Goal: Task Accomplishment & Management: Use online tool/utility

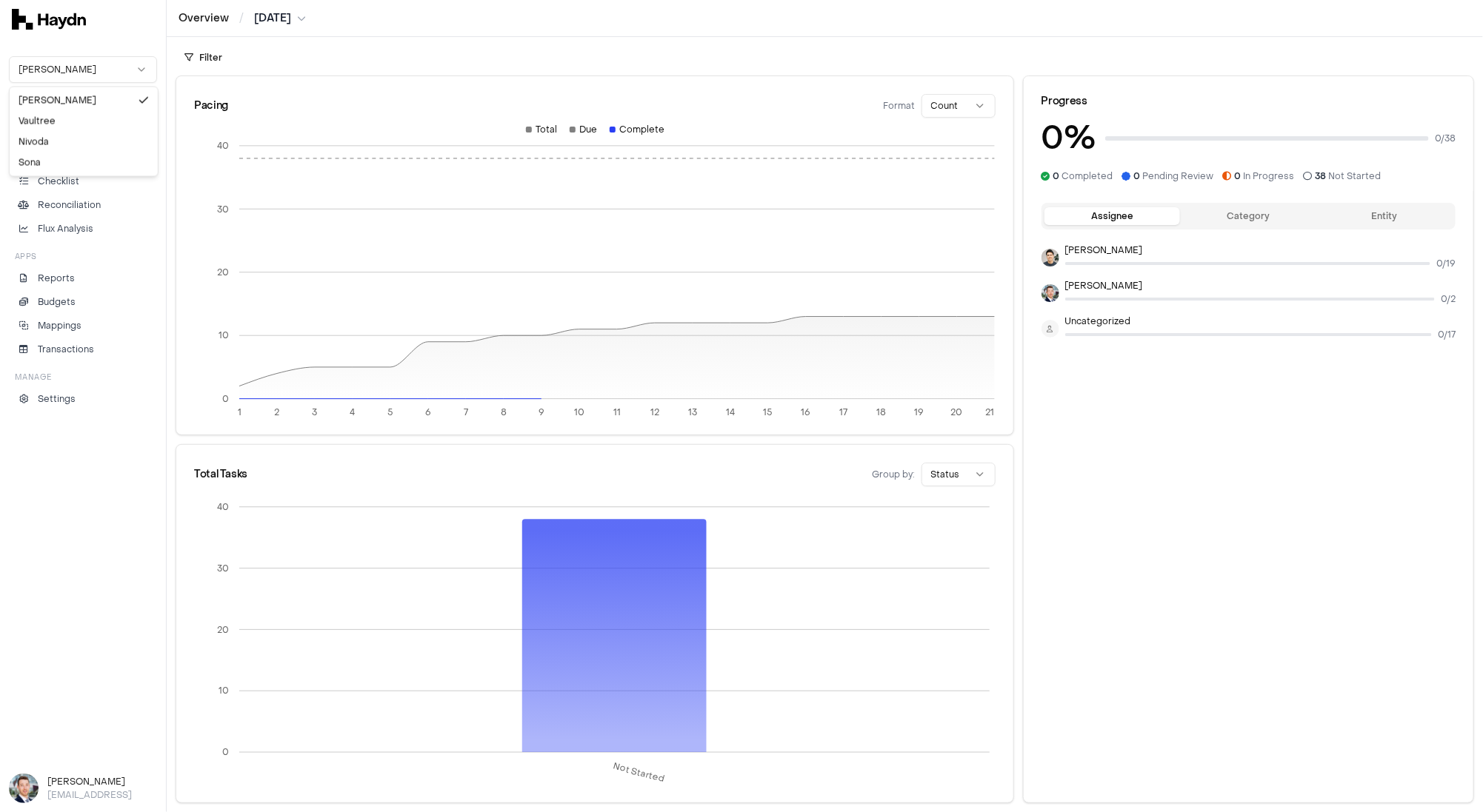
click at [73, 79] on html "Overview / [DATE] [PERSON_NAME] Inbox 2 Close Overview Checklist Reconciliation…" at bounding box center [742, 406] width 1483 height 812
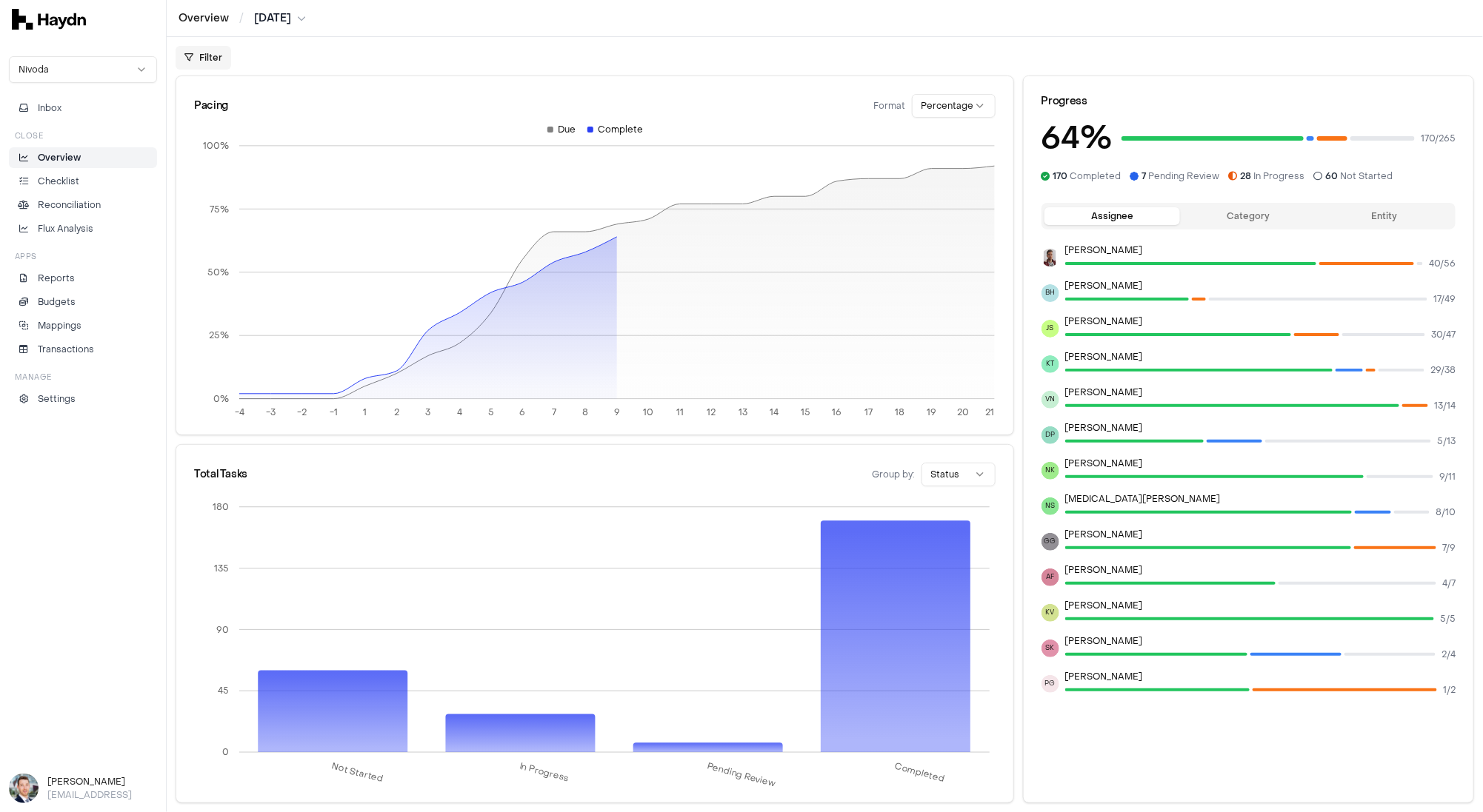
click at [209, 57] on html "Overview / [DATE] Nivoda Inbox Close Overview Checklist Reconciliation Flux Ana…" at bounding box center [742, 406] width 1483 height 812
click at [477, 66] on html "Overview / [DATE] Nivoda Inbox Close Overview Checklist Reconciliation Flux Ana…" at bounding box center [742, 406] width 1483 height 812
click at [64, 181] on p "Checklist" at bounding box center [59, 181] width 41 height 13
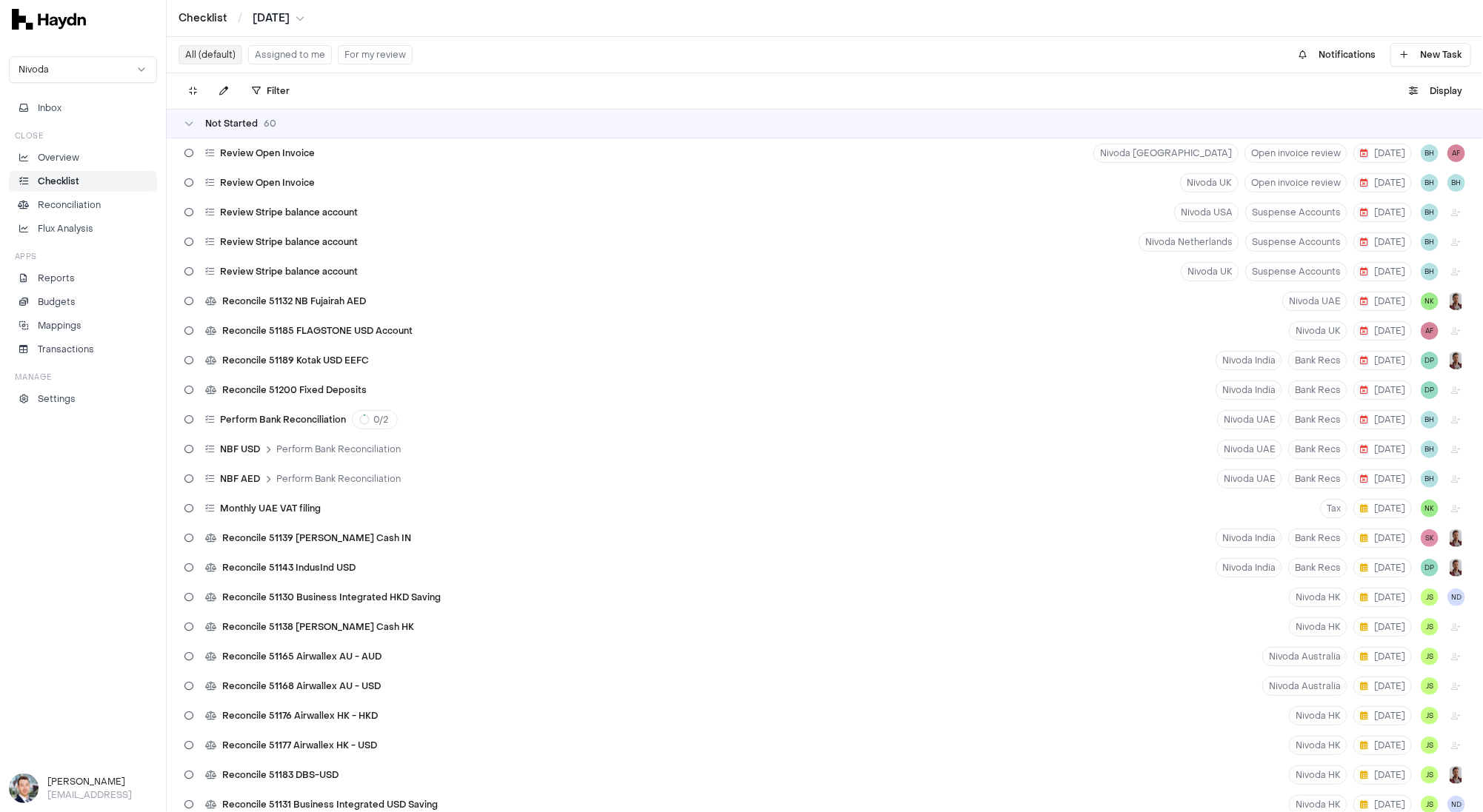
click at [64, 181] on p "Checklist" at bounding box center [59, 181] width 41 height 13
click at [67, 158] on p "Overview" at bounding box center [59, 157] width 41 height 13
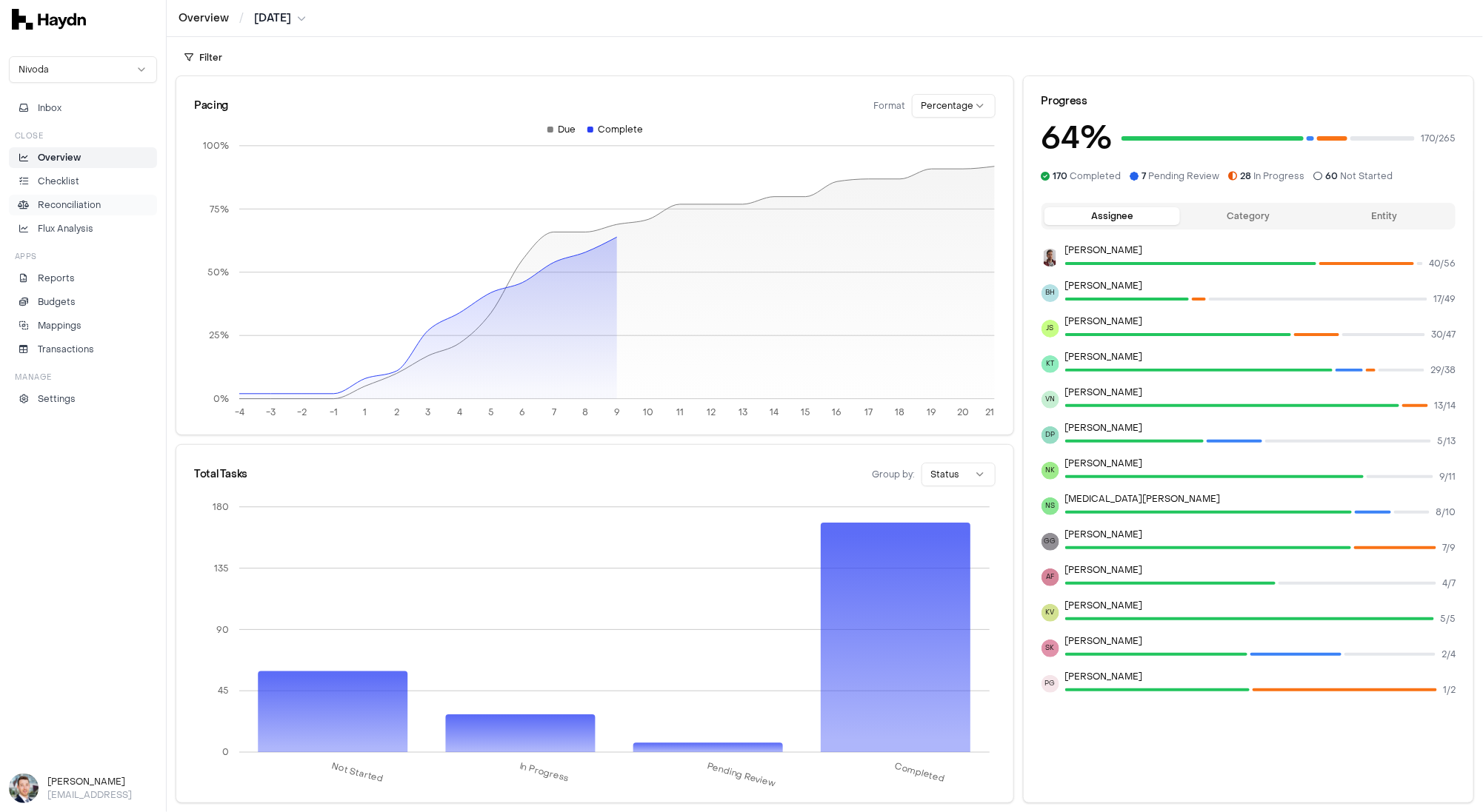
click at [67, 203] on p "Reconciliation" at bounding box center [69, 205] width 63 height 13
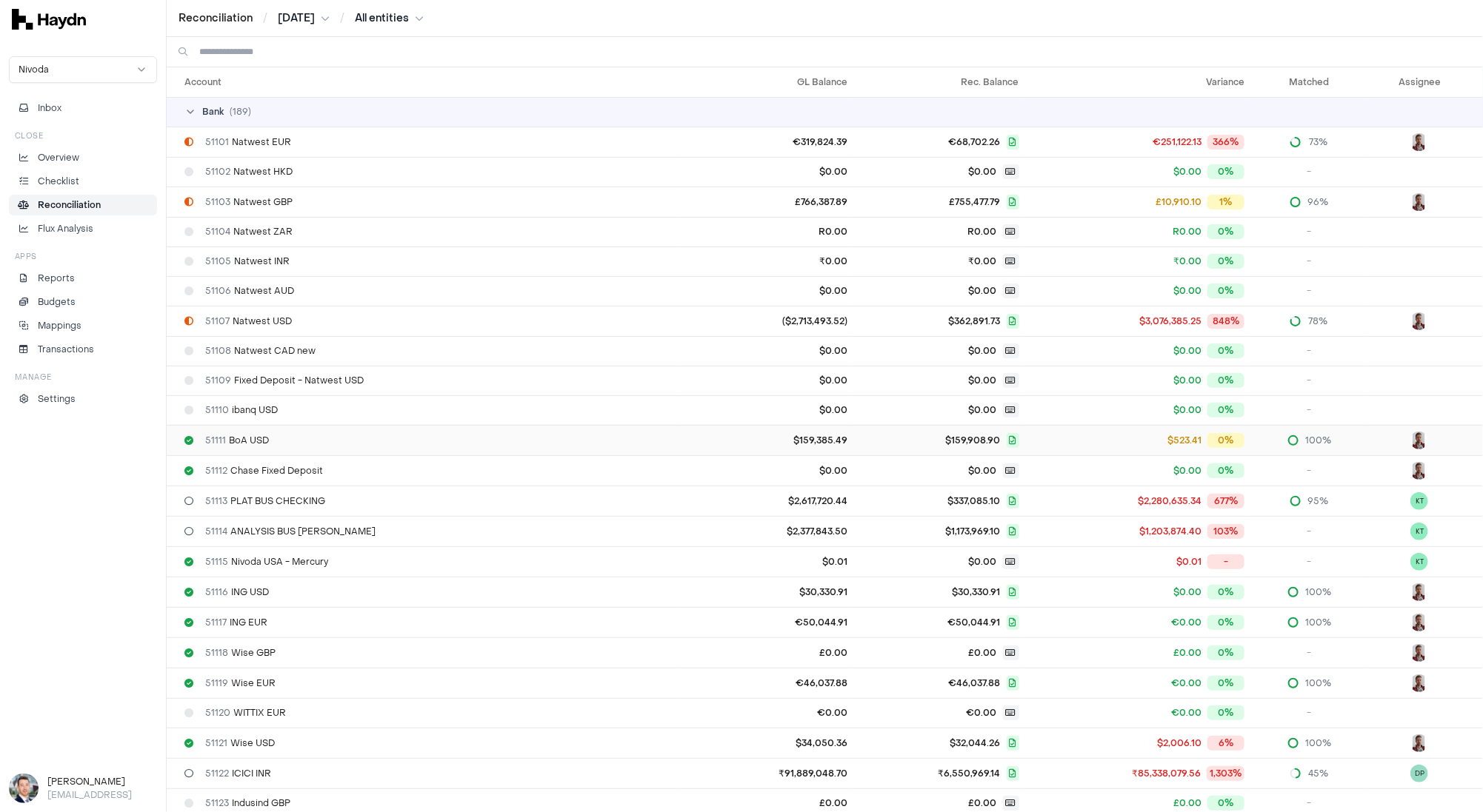
click at [327, 437] on div "51111 BoA USD" at bounding box center [430, 441] width 492 height 12
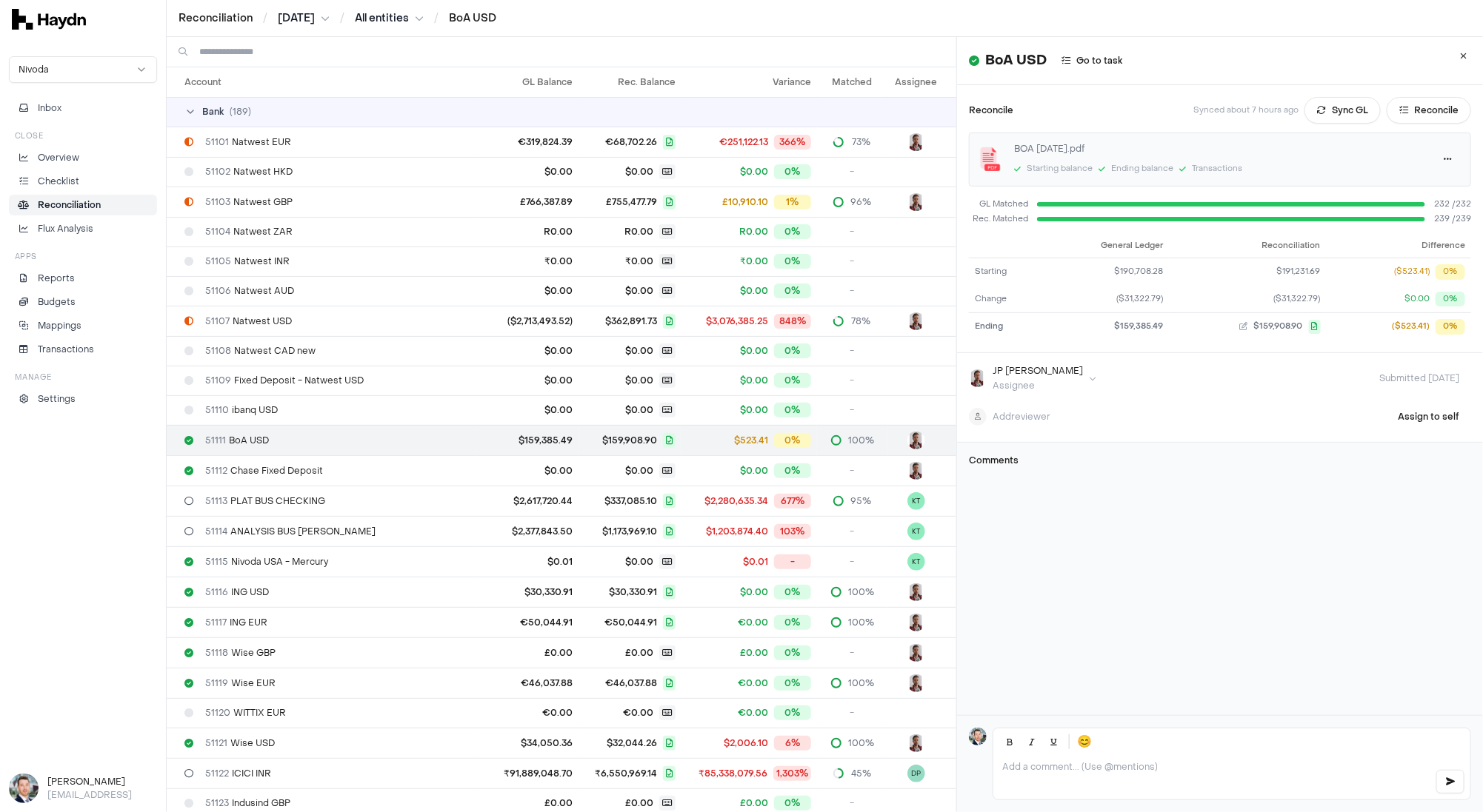
click at [1049, 148] on div "BOA [DATE].pdf" at bounding box center [1219, 149] width 409 height 13
click at [981, 159] on img at bounding box center [990, 158] width 24 height 24
click at [1451, 157] on html "Reconciliation / [DATE] / All entities / BoA USD Nivoda Inbox Close Overview Ch…" at bounding box center [742, 406] width 1483 height 812
click at [1423, 191] on link "Download" at bounding box center [1415, 188] width 88 height 21
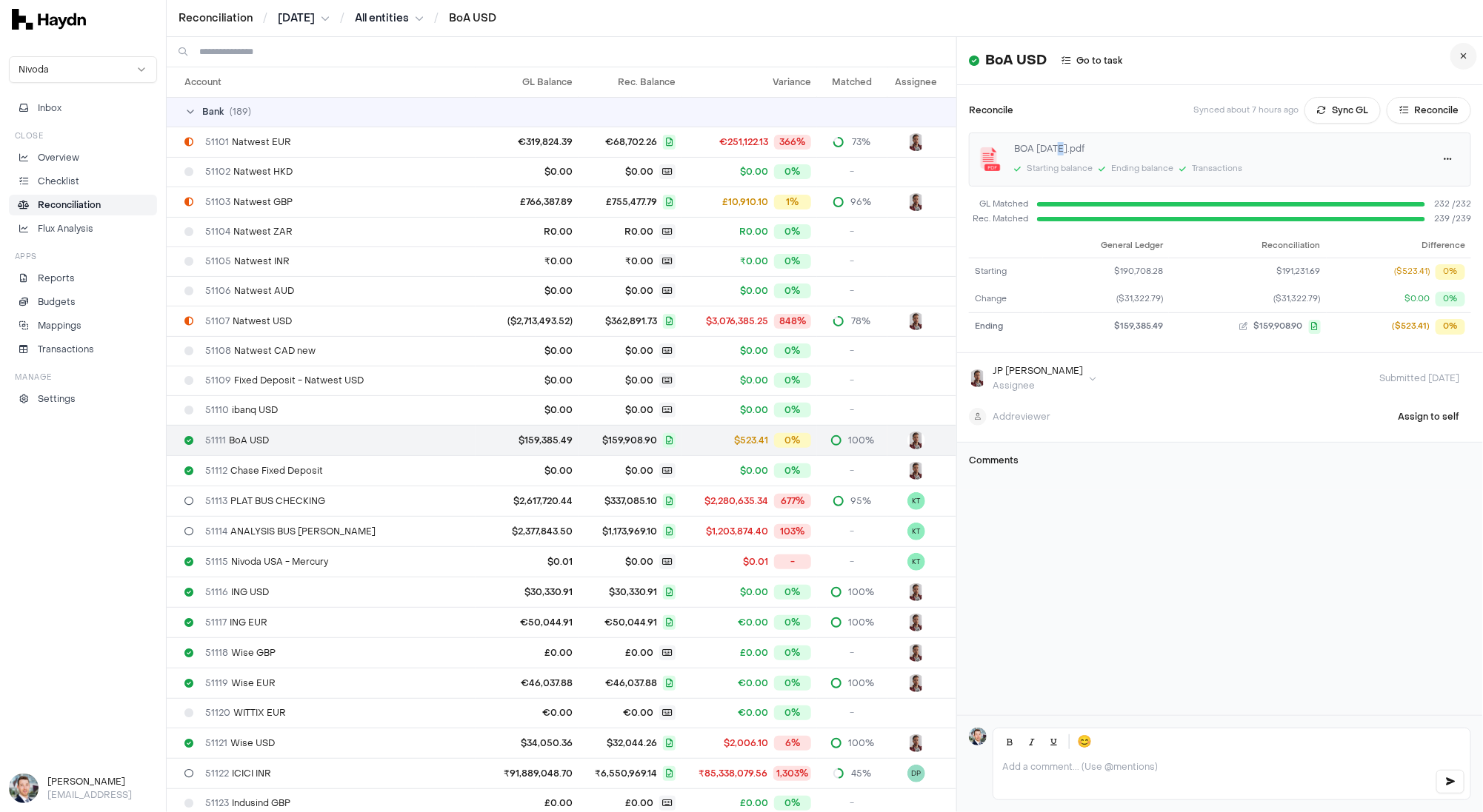
click at [1461, 53] on icon at bounding box center [1464, 56] width 7 height 9
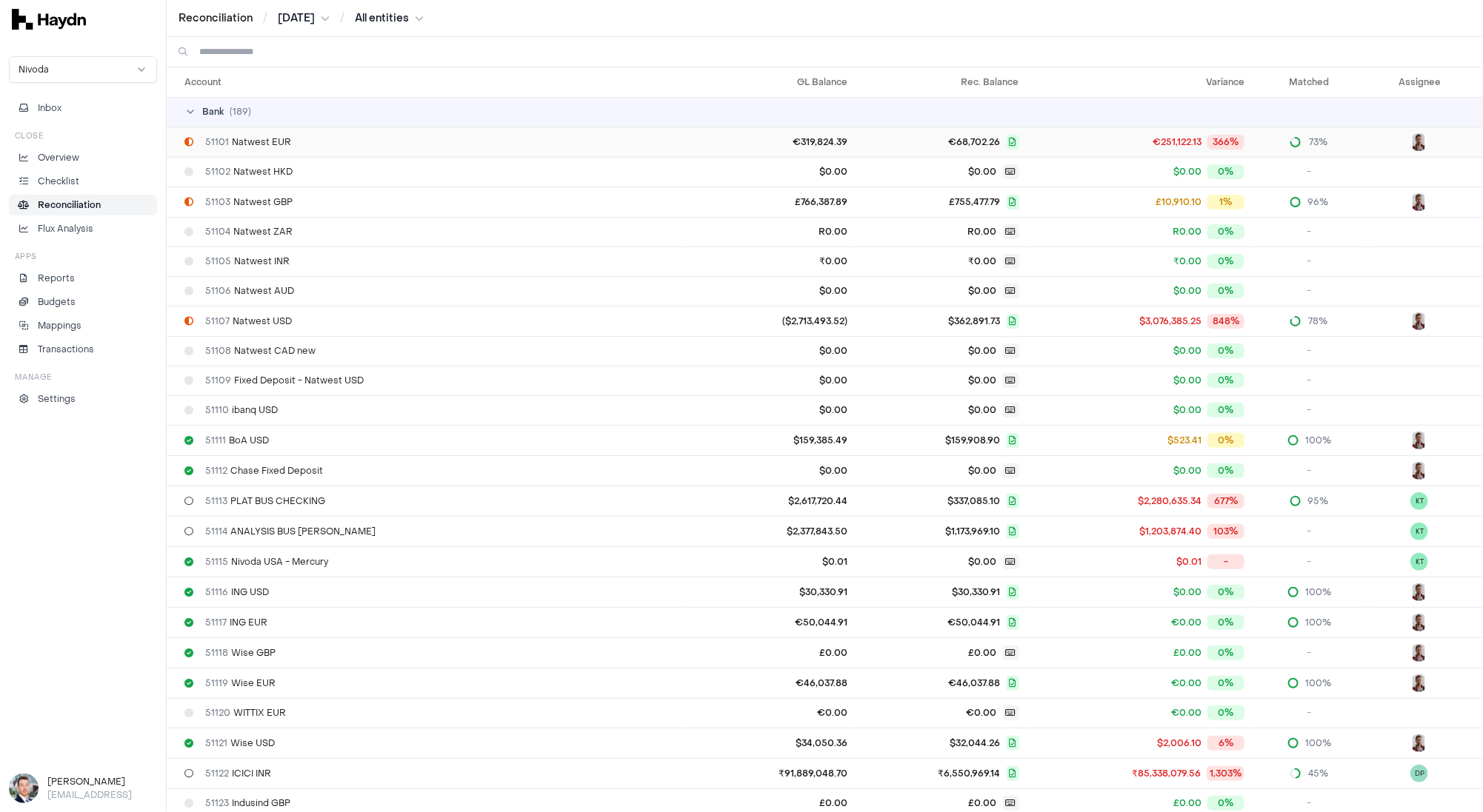
click at [359, 142] on div "51101 Natwest EUR" at bounding box center [430, 142] width 492 height 12
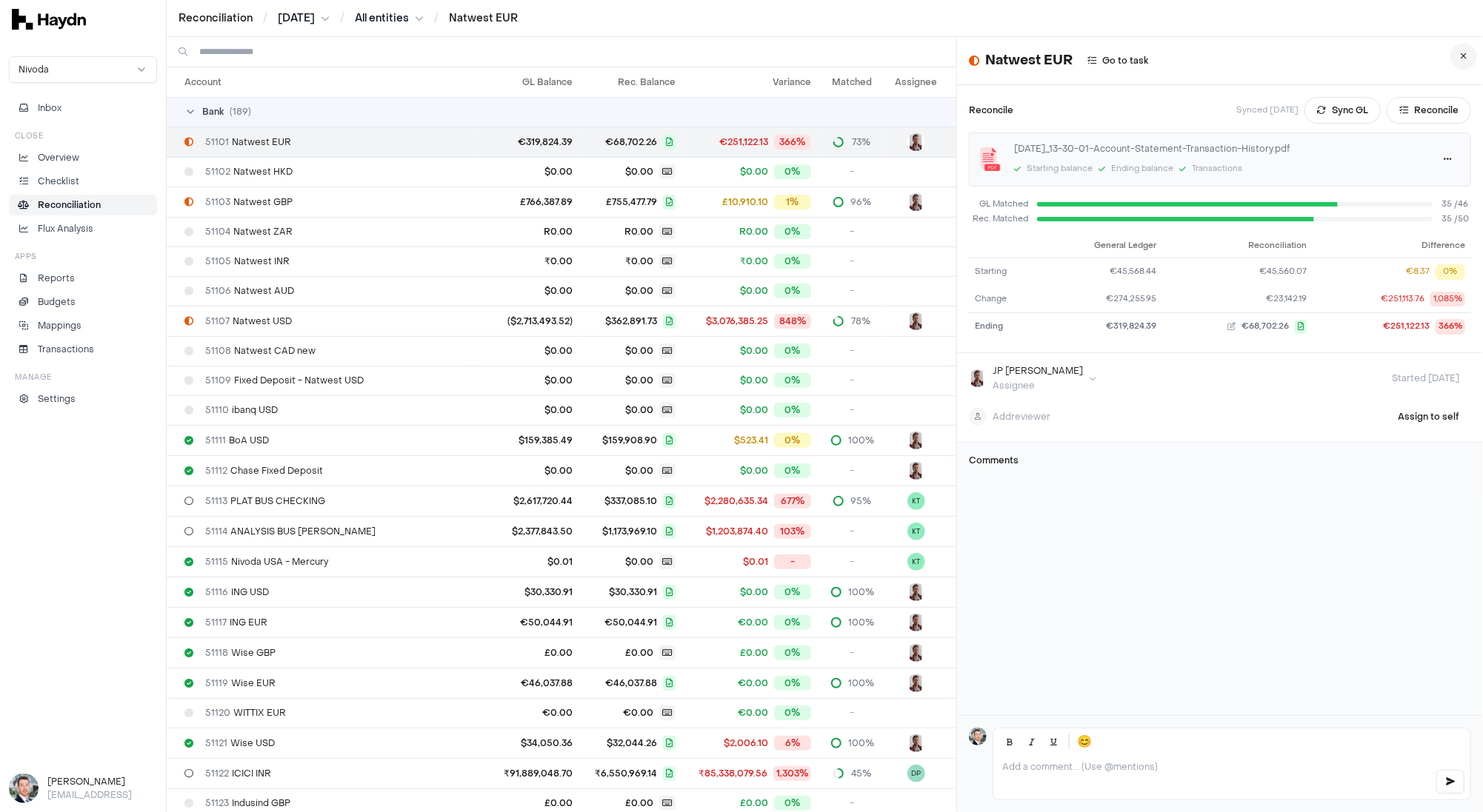
click at [1465, 53] on icon at bounding box center [1464, 56] width 7 height 9
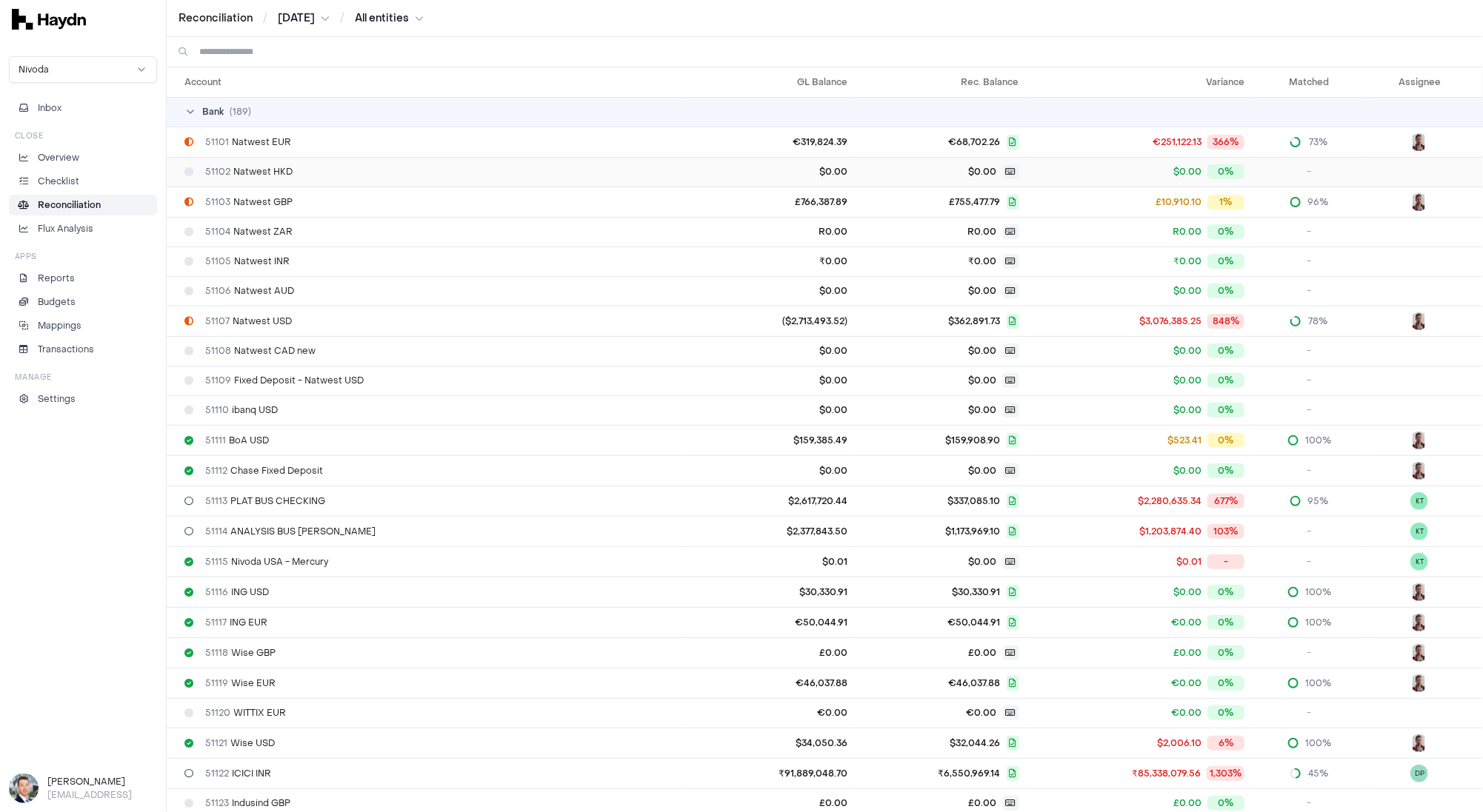
click at [750, 178] on td "$0.00" at bounding box center [767, 171] width 172 height 30
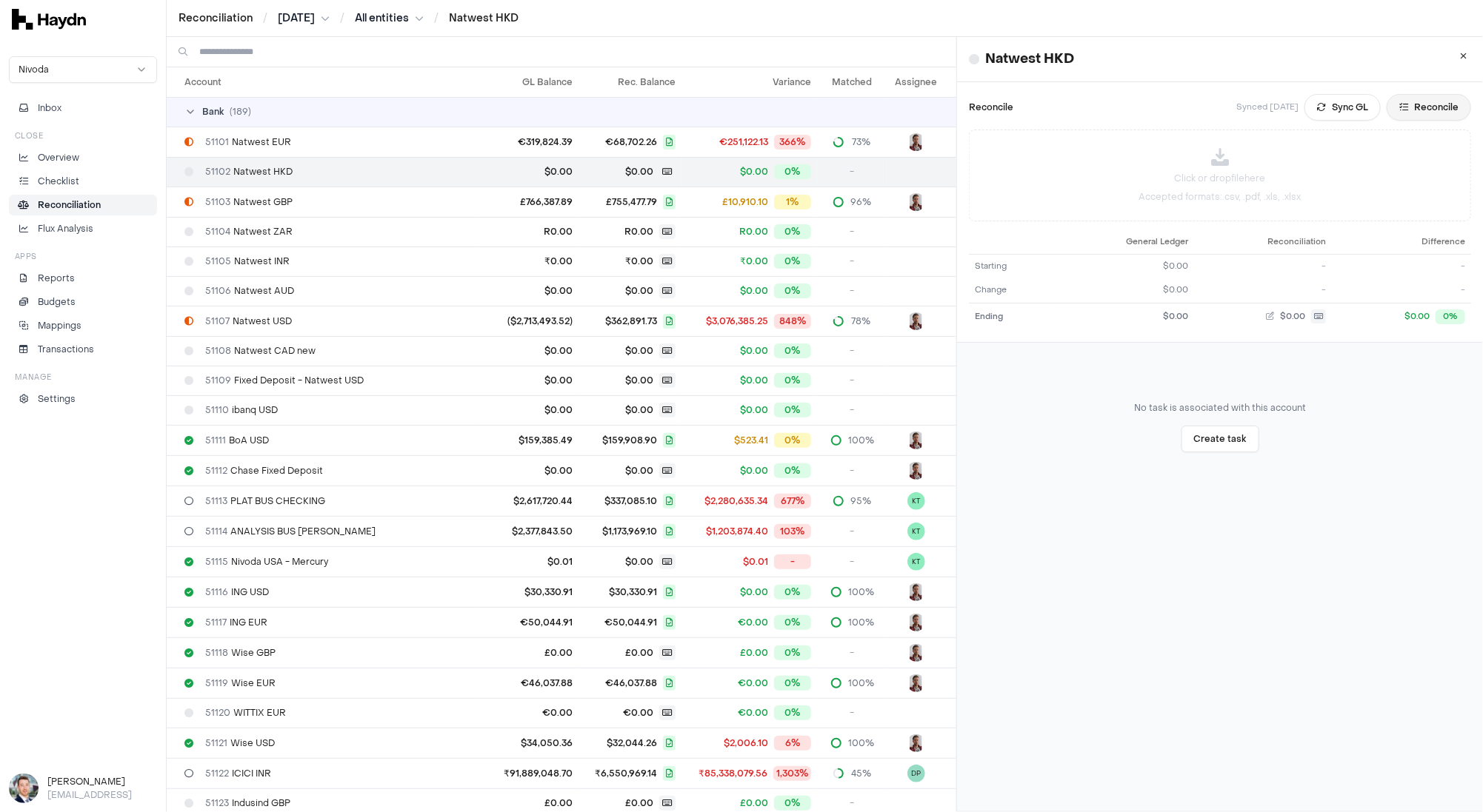
click at [1425, 105] on button "Reconcile" at bounding box center [1429, 107] width 85 height 27
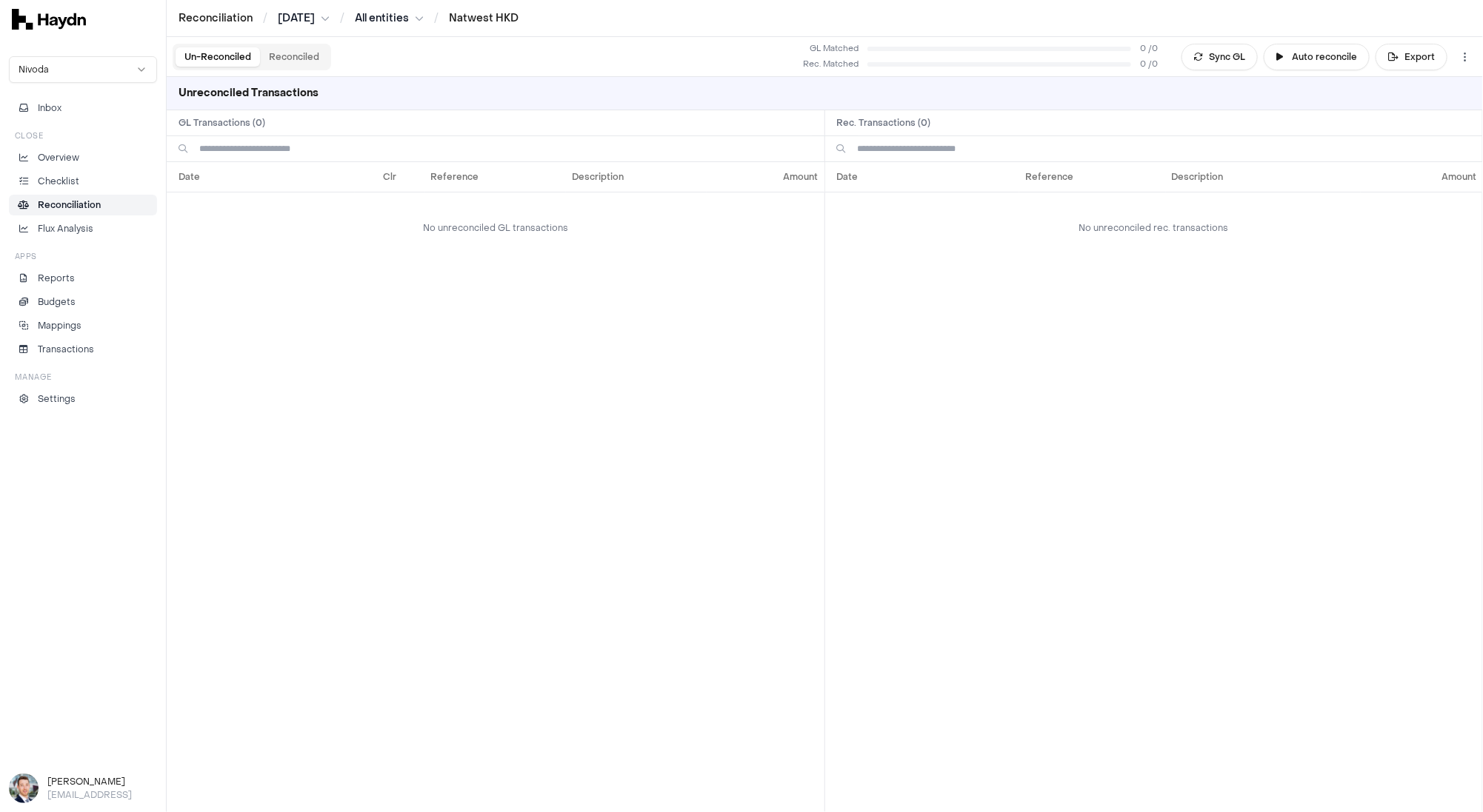
click at [75, 199] on p "Reconciliation" at bounding box center [69, 205] width 63 height 13
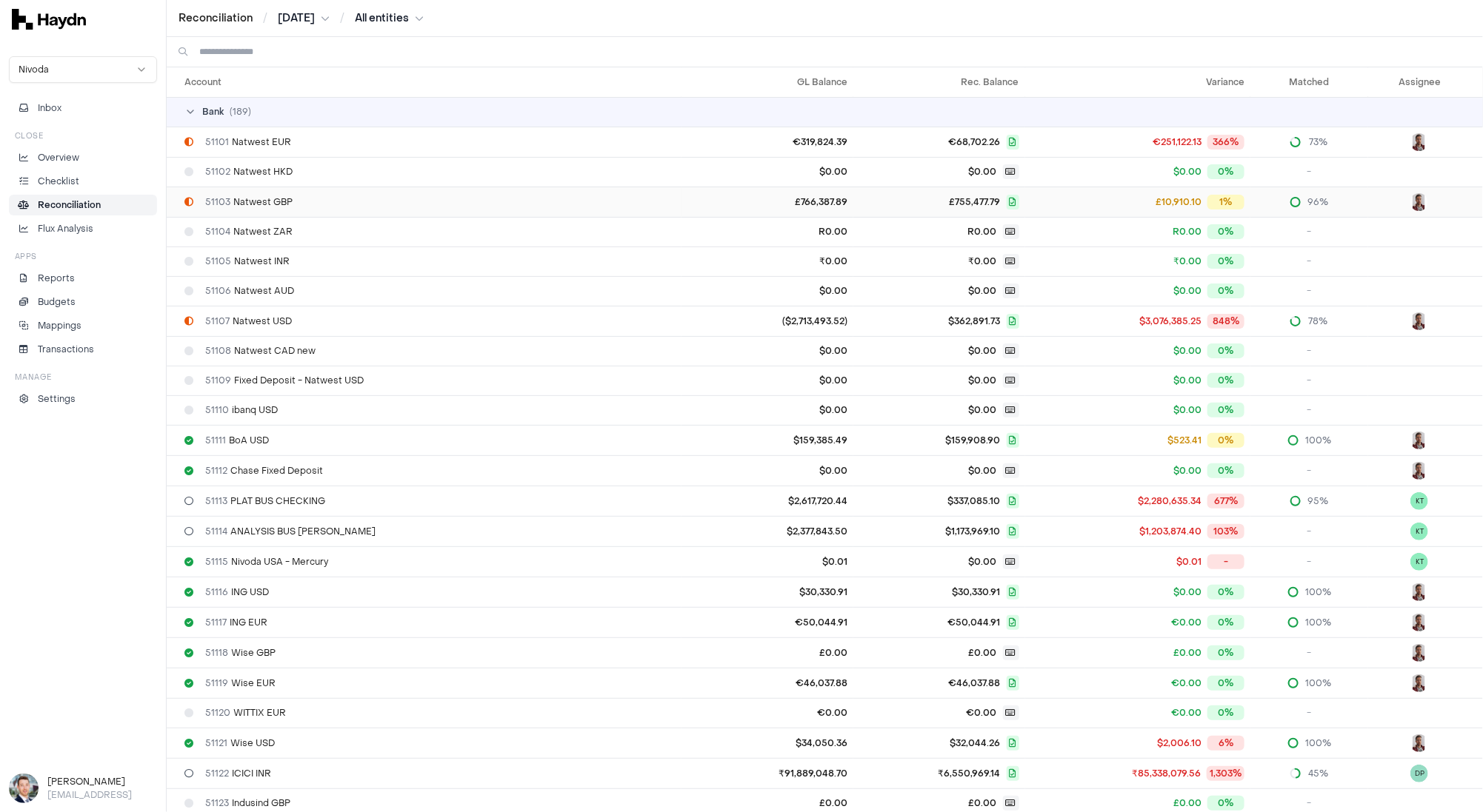
click at [284, 198] on span "51103 Natwest GBP" at bounding box center [248, 203] width 88 height 12
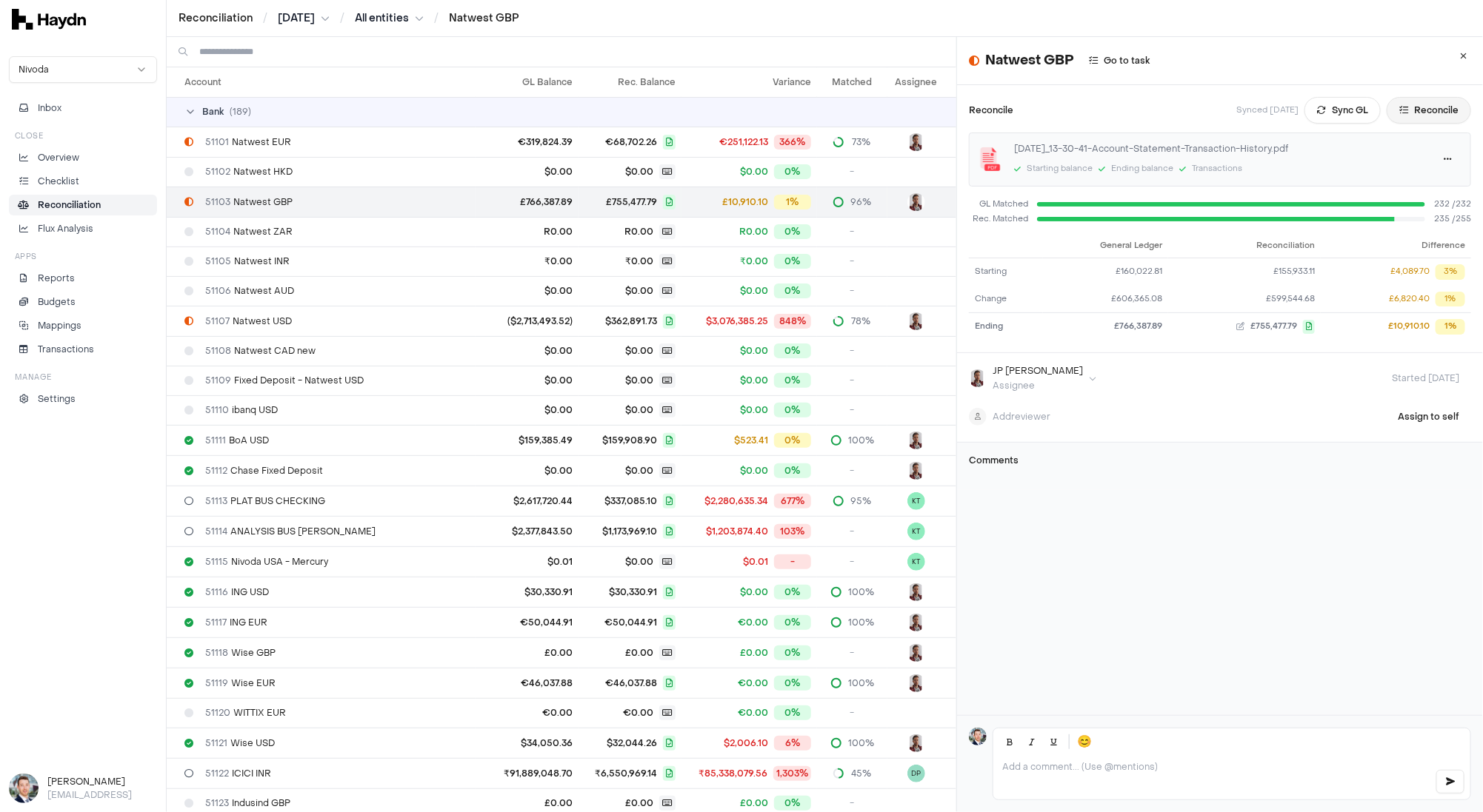
click at [1451, 104] on button "Reconcile" at bounding box center [1429, 110] width 85 height 27
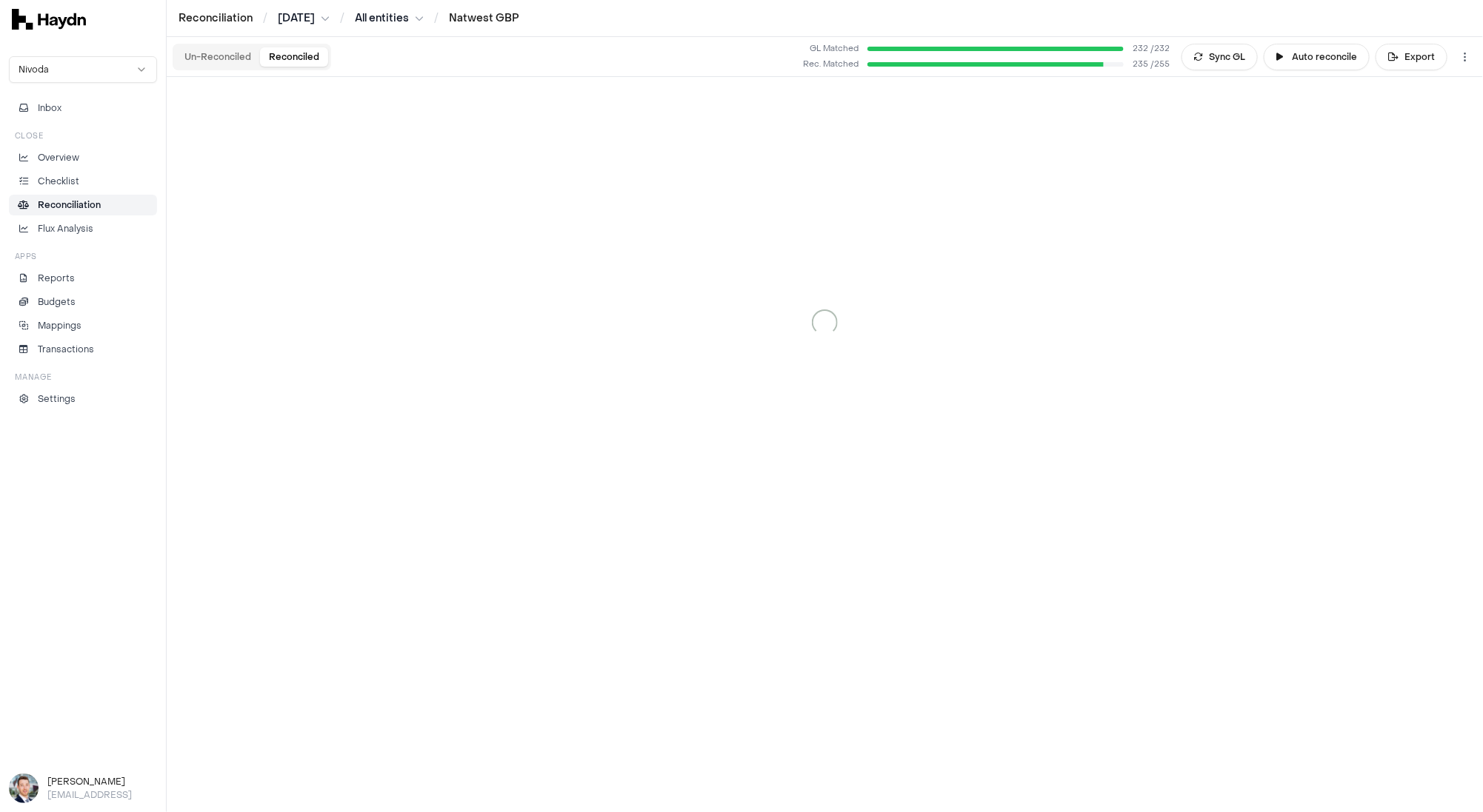
click at [283, 59] on button "Reconciled" at bounding box center [293, 56] width 68 height 19
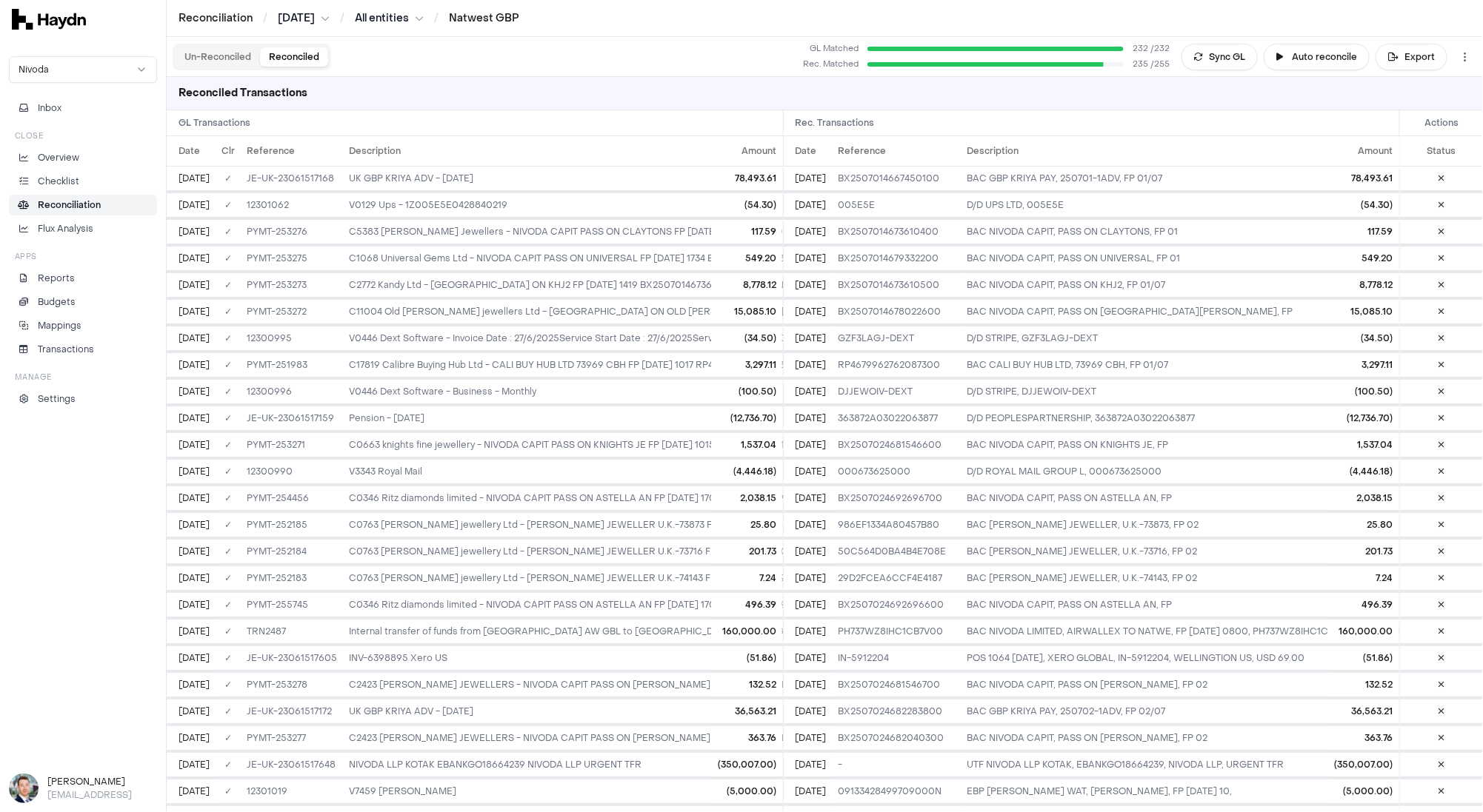
click at [216, 62] on button "Un-Reconciled" at bounding box center [217, 56] width 85 height 19
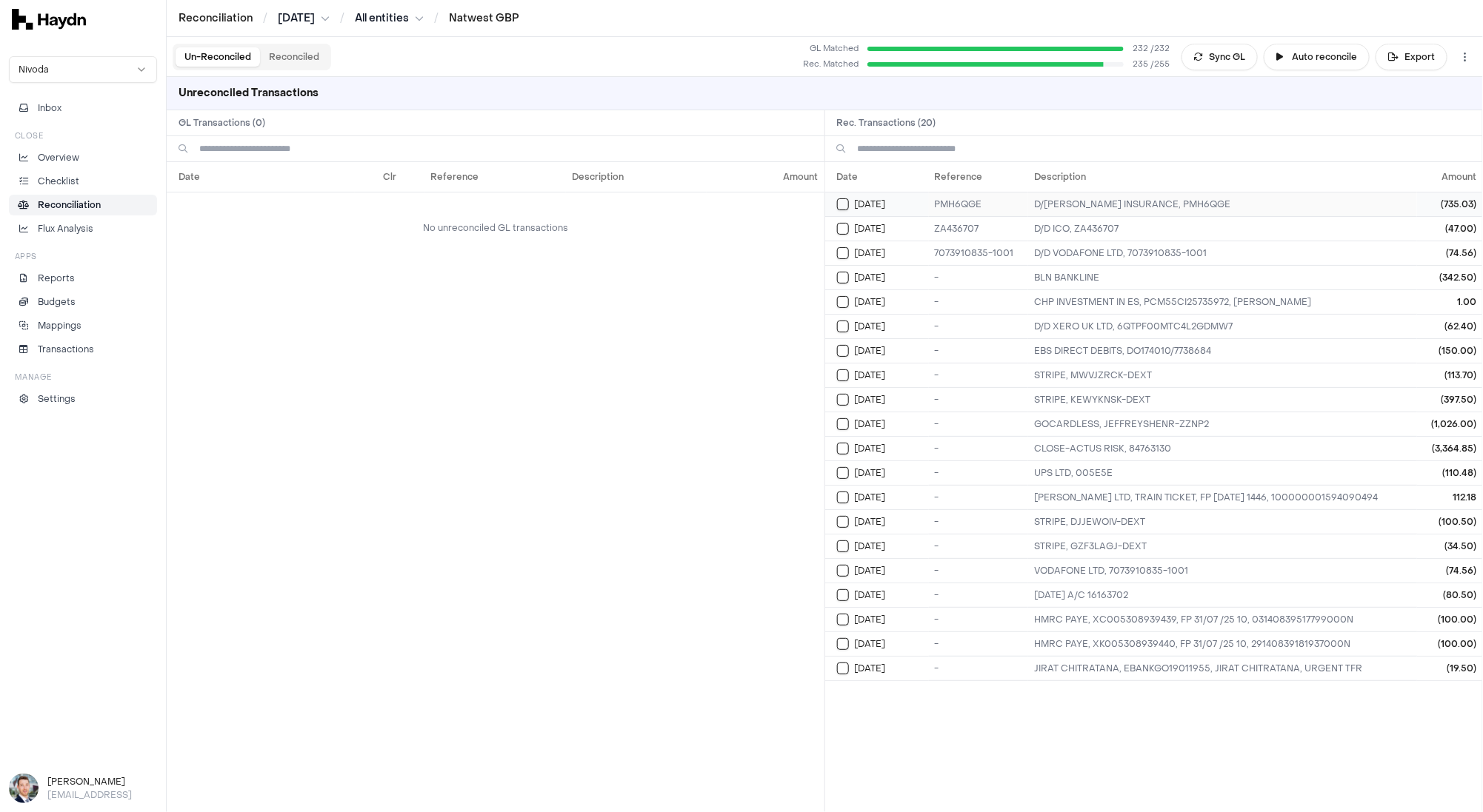
click at [847, 202] on button "Select reconciliation transaction 25943" at bounding box center [844, 205] width 12 height 12
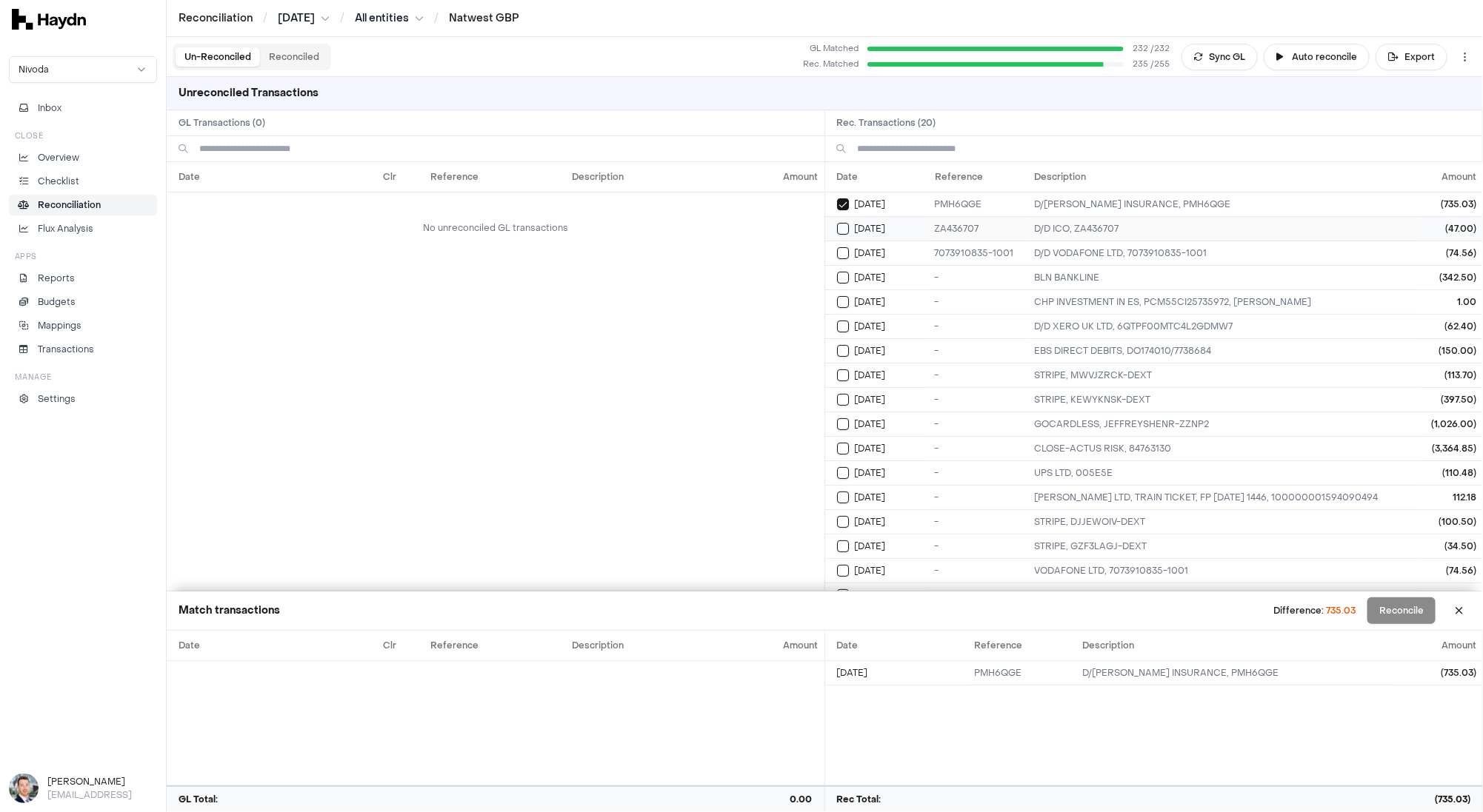
click at [841, 235] on td "[DATE]" at bounding box center [877, 229] width 104 height 24
click at [1462, 611] on button at bounding box center [1459, 610] width 24 height 24
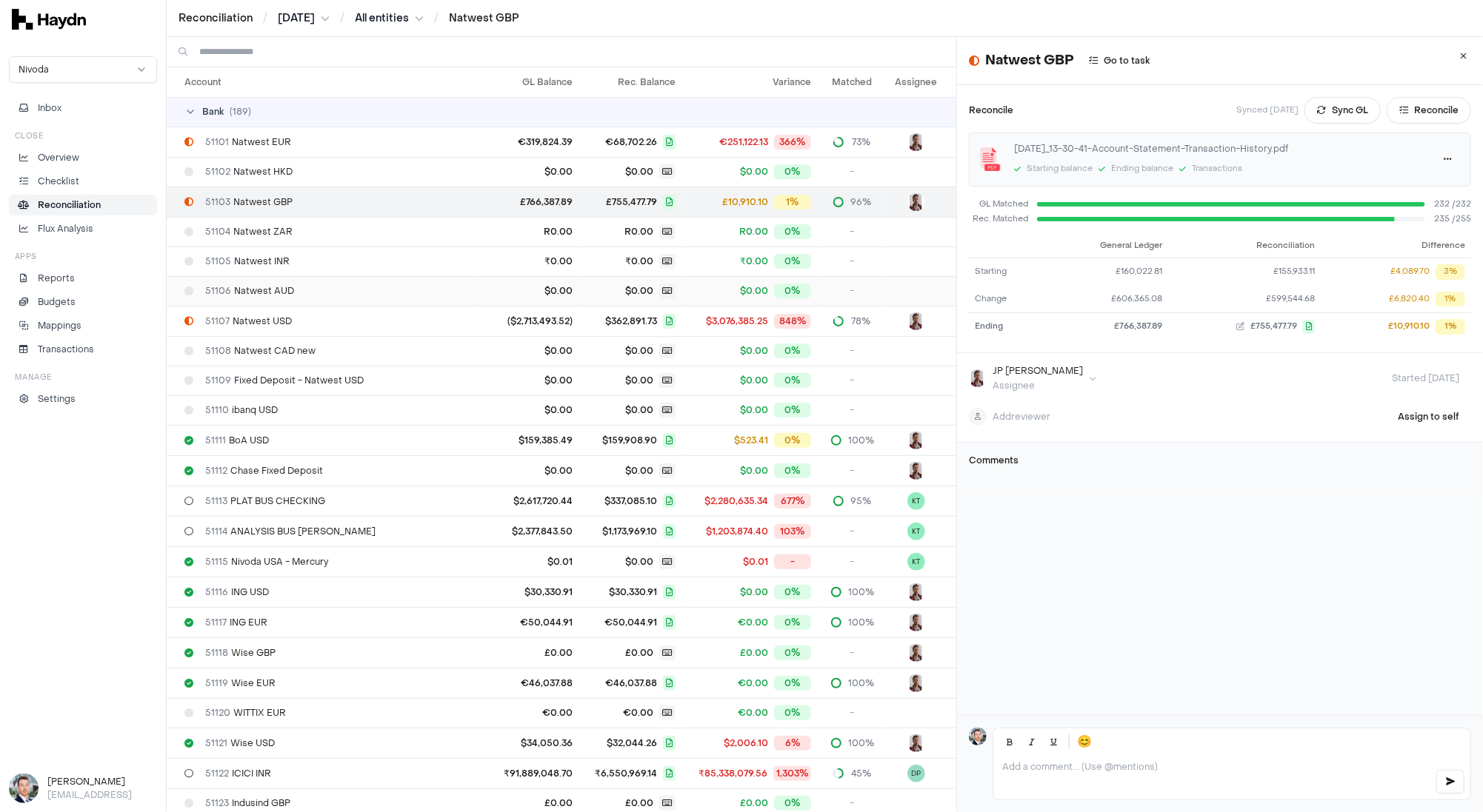
scroll to position [14, 0]
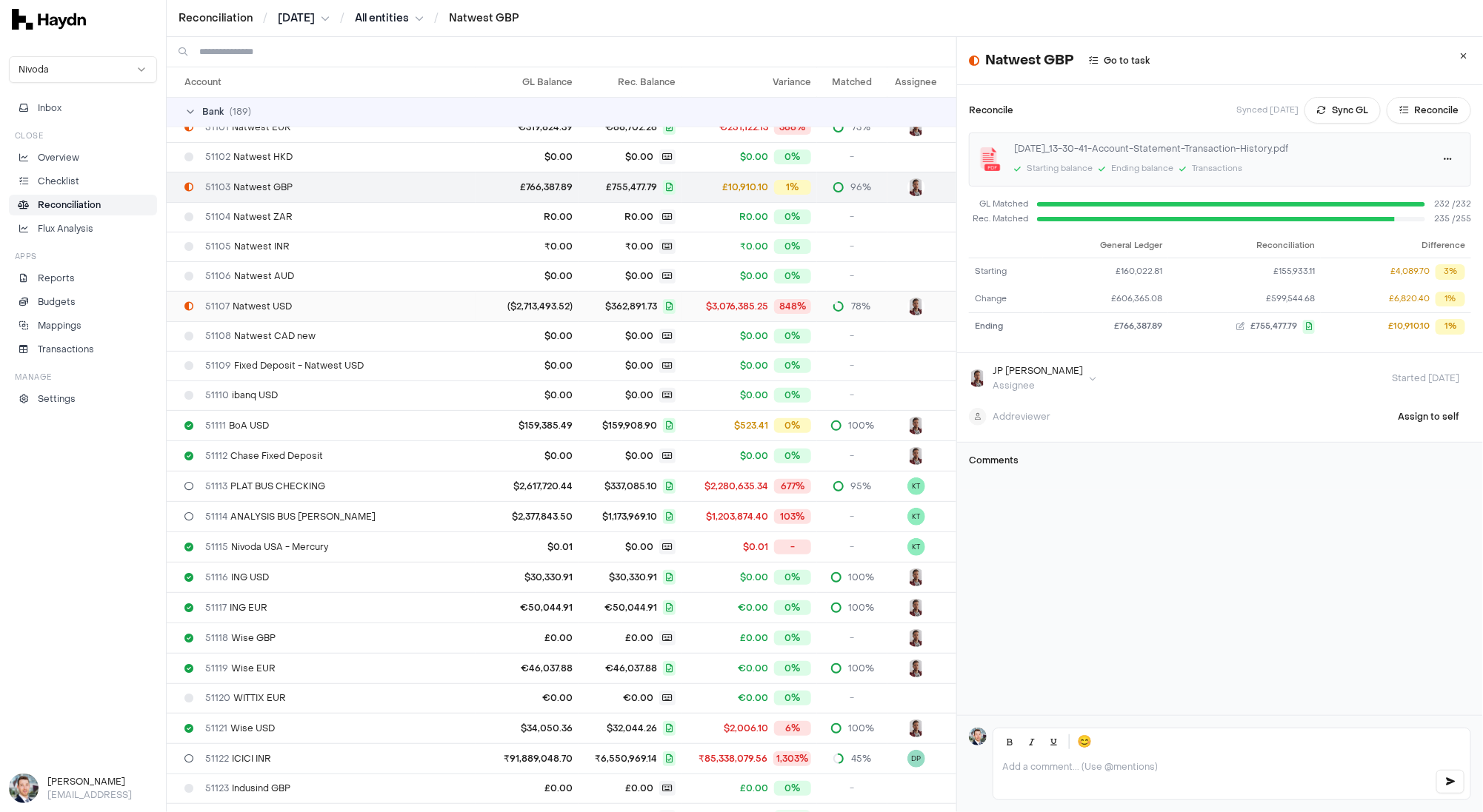
click at [362, 313] on td "51107 Natwest USD" at bounding box center [321, 306] width 309 height 30
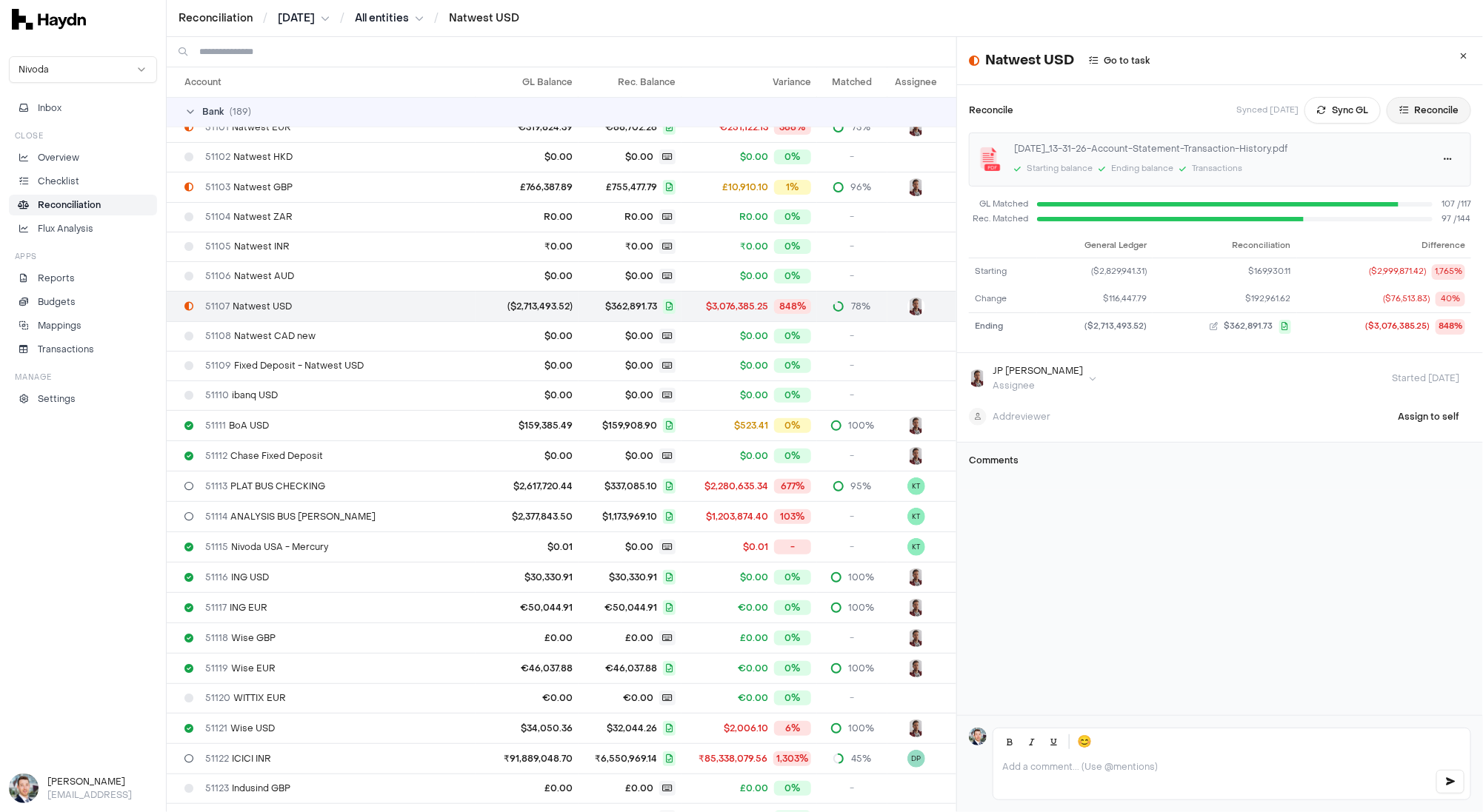
click at [1442, 113] on button "Reconcile" at bounding box center [1429, 110] width 85 height 27
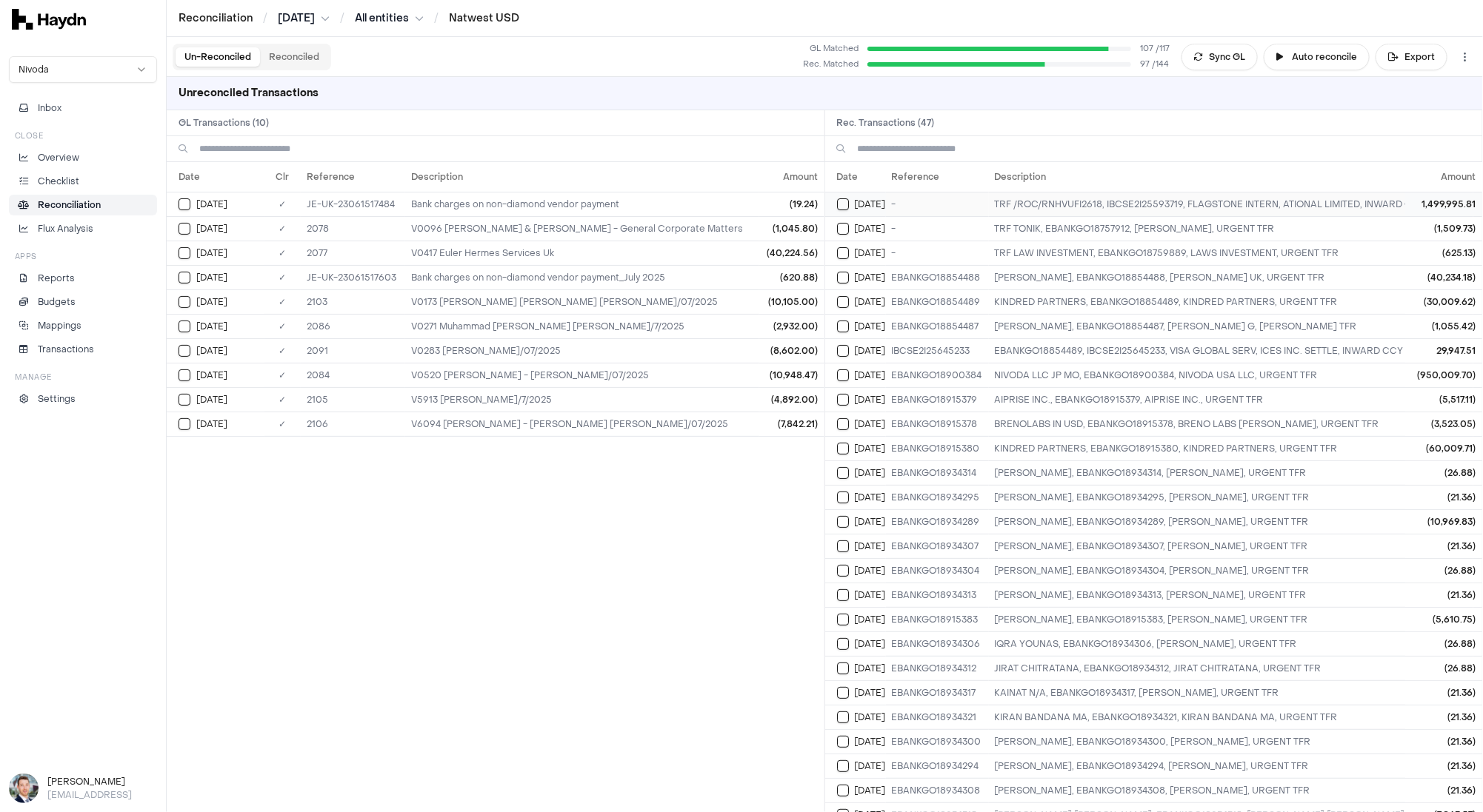
click at [836, 204] on td "[DATE]" at bounding box center [856, 204] width 61 height 24
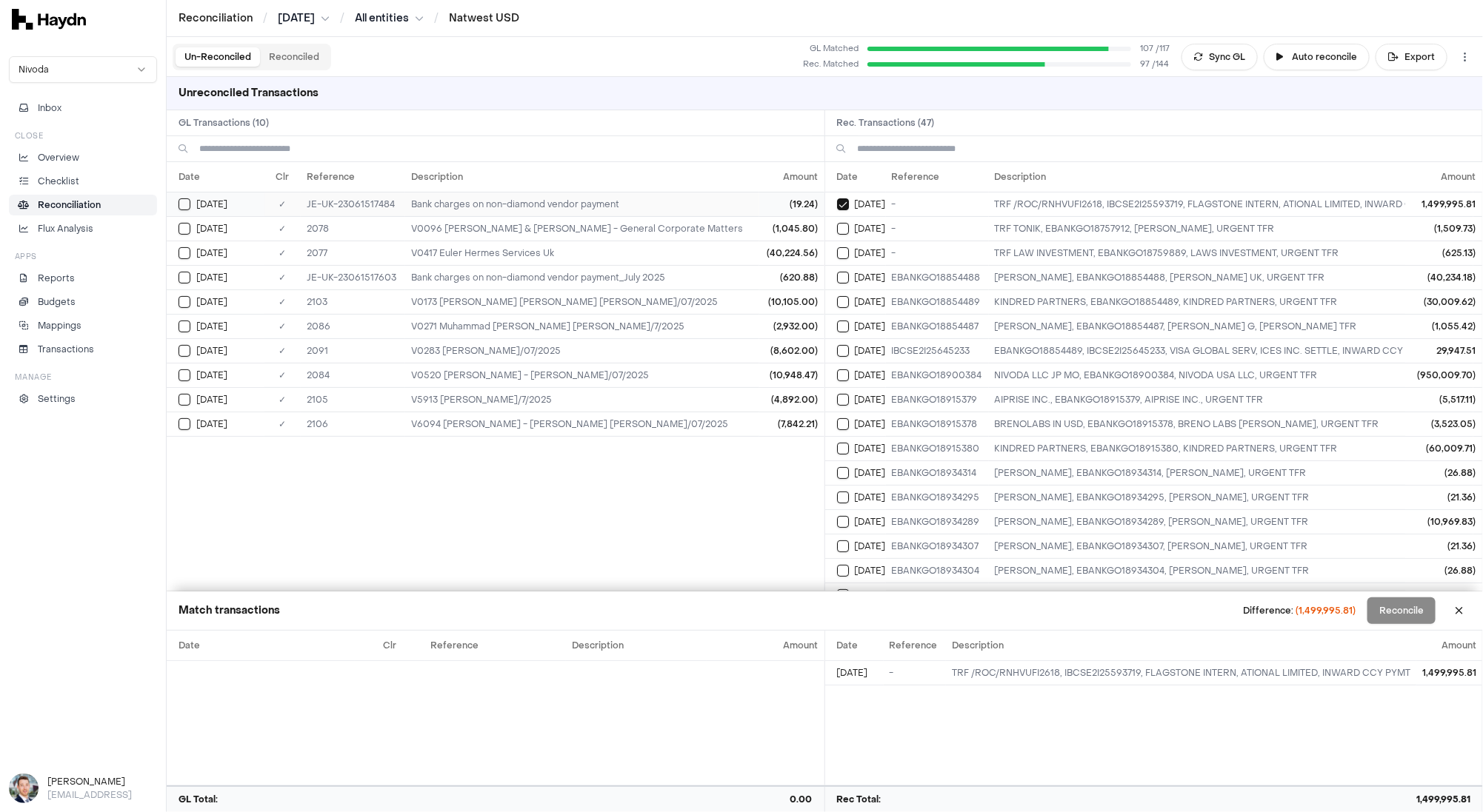
click at [185, 204] on button "Select GL transaction 8323091" at bounding box center [184, 205] width 12 height 12
click at [845, 204] on button "Select reconciliation transaction 25800" at bounding box center [844, 205] width 12 height 12
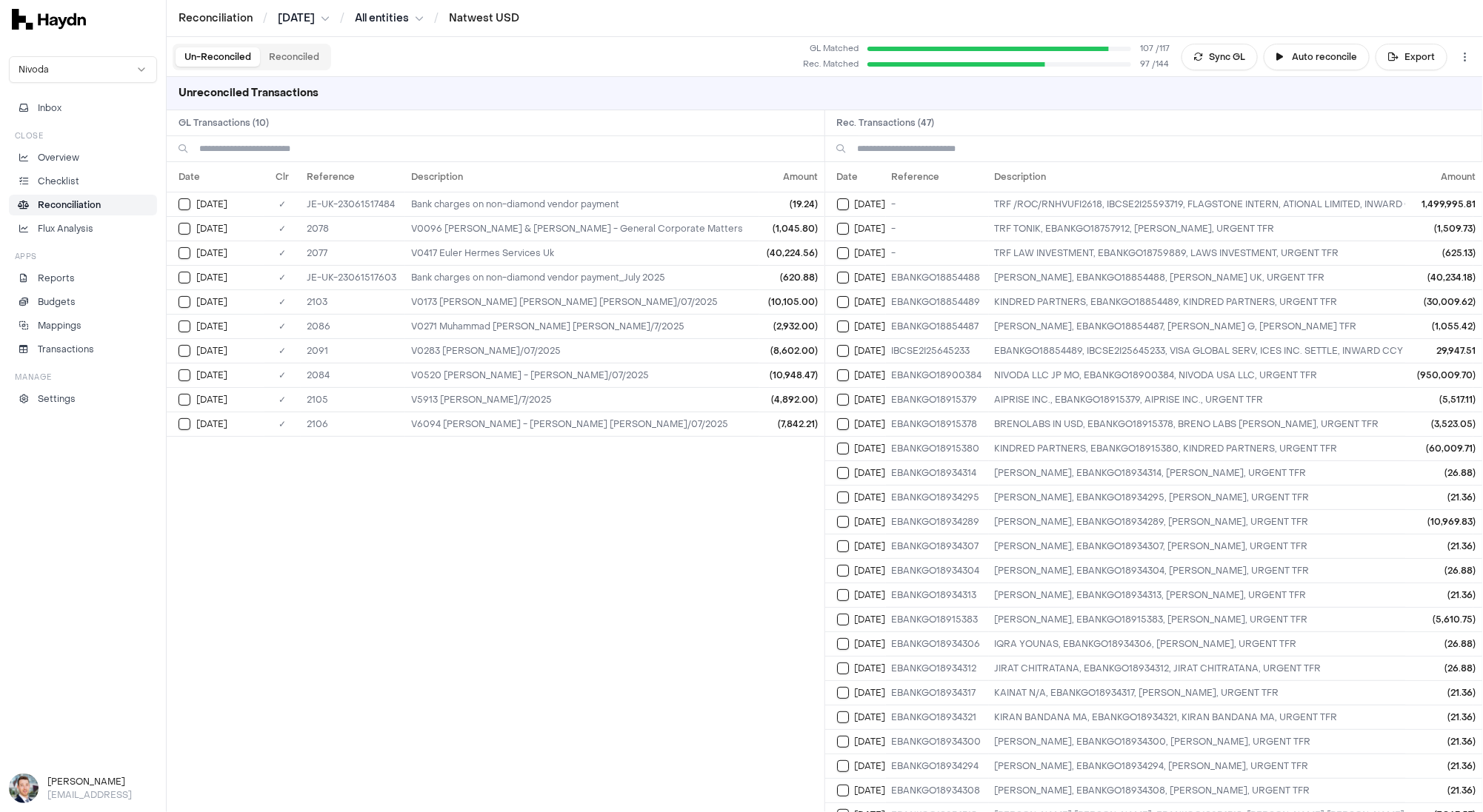
click at [299, 54] on button "Reconciled" at bounding box center [293, 56] width 68 height 19
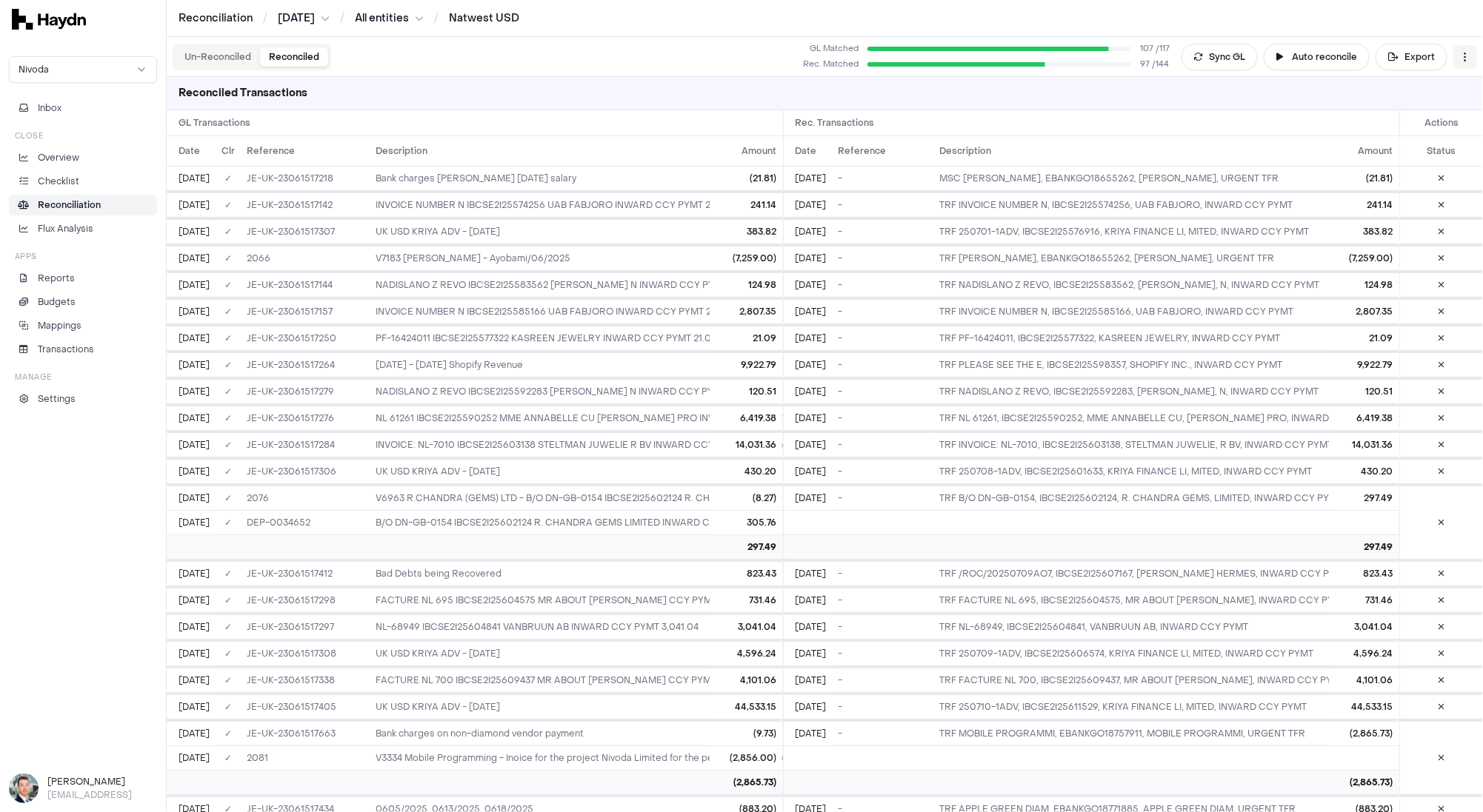
click at [1472, 66] on html "Reconciliation / [DATE] / All entities / Natwest USD Nivoda Inbox Close Overvie…" at bounding box center [742, 406] width 1483 height 812
click at [1472, 60] on html "Reconciliation / [DATE] / All entities / Natwest USD Nivoda Inbox Close Overvie…" at bounding box center [742, 406] width 1483 height 812
